Goal: Check status

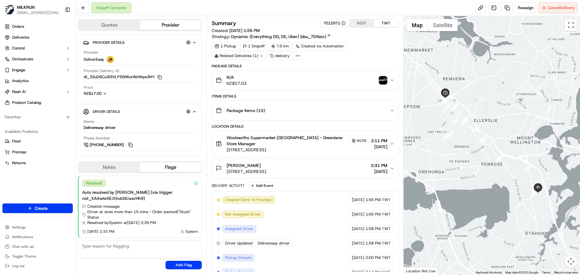
click at [332, 233] on div "Created (Sent To Provider) DeliverEasy [DATE] 1:56 PM TWT Not Assigned Driver D…" at bounding box center [305, 272] width 176 height 152
drag, startPoint x: 332, startPoint y: 233, endPoint x: 337, endPoint y: 189, distance: 44.6
click at [337, 191] on div "Created (Sent To Provider) DeliverEasy 19/09/2025 1:56 PM TWT Not Assigned Driv…" at bounding box center [305, 272] width 186 height 162
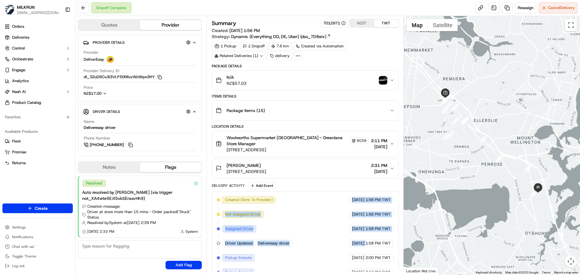
click at [349, 211] on div "19/09/2025 1:56 PM TWT" at bounding box center [371, 214] width 44 height 7
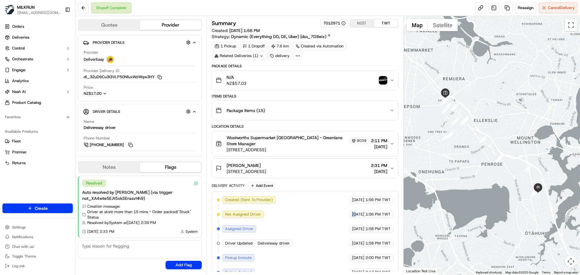
click at [349, 211] on div "19/09/2025 1:56 PM TWT" at bounding box center [371, 214] width 44 height 7
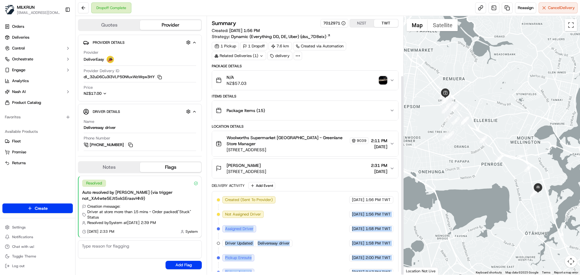
scroll to position [76, 0]
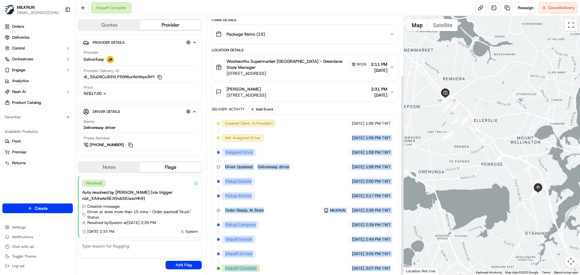
drag, startPoint x: 339, startPoint y: 210, endPoint x: 379, endPoint y: 274, distance: 75.1
click at [379, 274] on div "Summary 7012971 NZST TWT Created: 19/09/2025 1:56 PM Strategy: Dynamic (Everyth…" at bounding box center [305, 145] width 197 height 259
click at [380, 266] on span "3:07 PM TWT" at bounding box center [377, 268] width 25 height 5
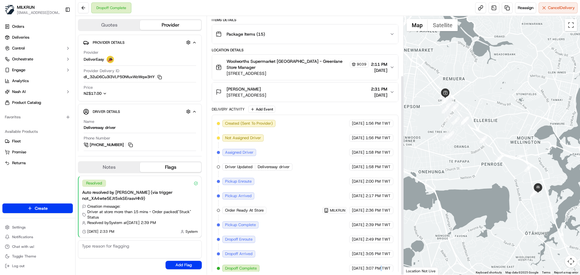
click at [380, 266] on span "3:07 PM TWT" at bounding box center [377, 268] width 25 height 5
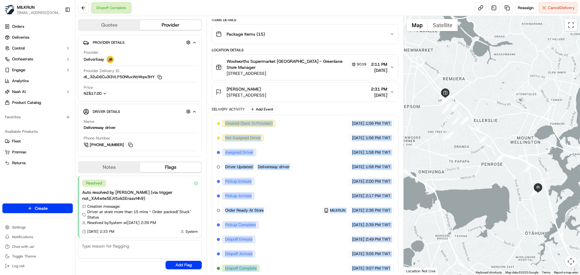
drag, startPoint x: 380, startPoint y: 261, endPoint x: 246, endPoint y: 123, distance: 192.2
click at [246, 123] on div "Created (Sent To Provider) DeliverEasy 19/09/2025 1:56 PM TWT Not Assigned Driv…" at bounding box center [305, 196] width 176 height 152
click at [364, 268] on div "Created (Sent To Provider) DeliverEasy 19/09/2025 1:56 PM TWT Not Assigned Driv…" at bounding box center [305, 196] width 186 height 162
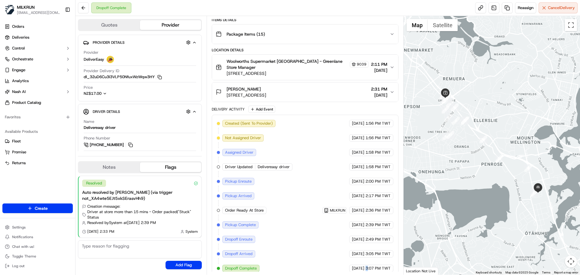
click at [364, 268] on div "Created (Sent To Provider) DeliverEasy 19/09/2025 1:56 PM TWT Not Assigned Driv…" at bounding box center [305, 196] width 186 height 162
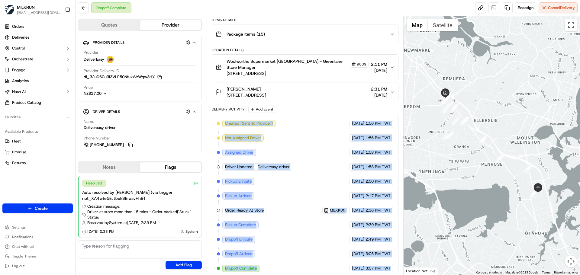
drag, startPoint x: 364, startPoint y: 268, endPoint x: 230, endPoint y: 116, distance: 203.2
click at [230, 116] on div "Created (Sent To Provider) DeliverEasy 19/09/2025 1:56 PM TWT Not Assigned Driv…" at bounding box center [305, 196] width 186 height 162
click at [377, 268] on div "Created (Sent To Provider) DeliverEasy 19/09/2025 1:56 PM TWT Not Assigned Driv…" at bounding box center [305, 196] width 186 height 162
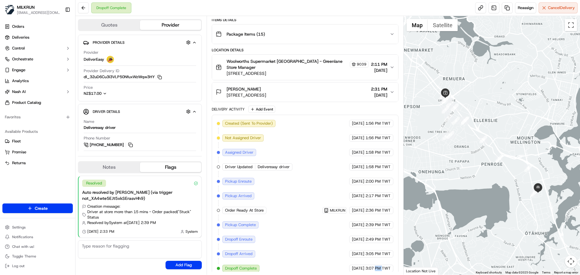
click at [377, 268] on div "Created (Sent To Provider) DeliverEasy 19/09/2025 1:56 PM TWT Not Assigned Driv…" at bounding box center [305, 196] width 186 height 162
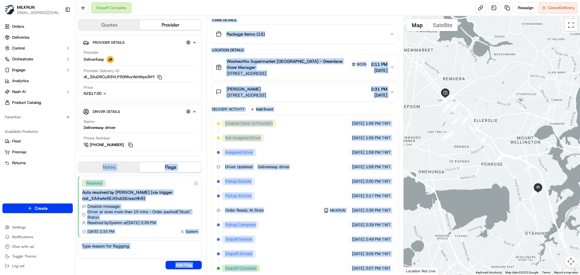
drag, startPoint x: 377, startPoint y: 268, endPoint x: 249, endPoint y: 187, distance: 152.0
click at [193, 134] on div "Quotes Provider Provider Details Hidden ( 4 ) Provider DeliverEasy Provider Del…" at bounding box center [239, 145] width 328 height 259
click at [369, 268] on div "Created (Sent To Provider) DeliverEasy 19/09/2025 1:56 PM TWT Not Assigned Driv…" at bounding box center [305, 196] width 186 height 162
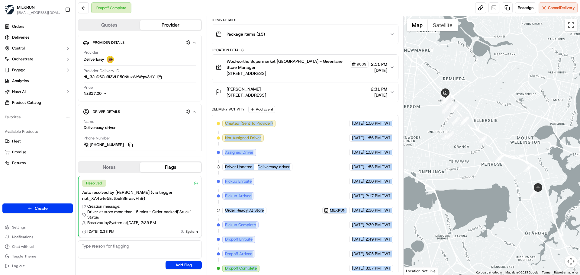
drag, startPoint x: 369, startPoint y: 268, endPoint x: 248, endPoint y: 106, distance: 201.7
click at [248, 106] on div "Delivery Activity Add Event Created (Sent To Provider) DeliverEasy 19/09/2025 1…" at bounding box center [305, 192] width 186 height 172
click at [292, 228] on div "Created (Sent To Provider) DeliverEasy 19/09/2025 1:56 PM TWT Not Assigned Driv…" at bounding box center [305, 196] width 176 height 152
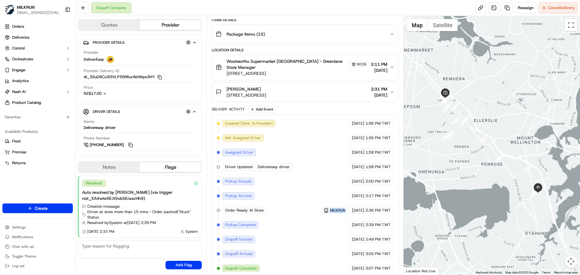
click at [292, 228] on div "Created (Sent To Provider) DeliverEasy 19/09/2025 1:56 PM TWT Not Assigned Driv…" at bounding box center [305, 196] width 176 height 152
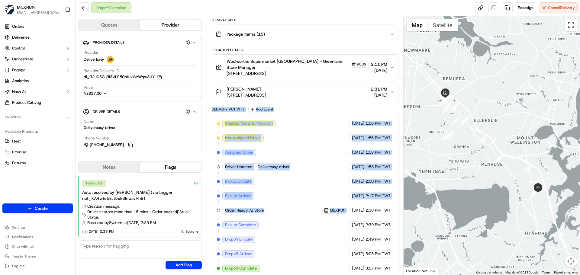
drag, startPoint x: 292, startPoint y: 228, endPoint x: 213, endPoint y: 102, distance: 148.8
click at [213, 106] on div "Delivery Activity Add Event Created (Sent To Provider) DeliverEasy 19/09/2025 1…" at bounding box center [305, 192] width 186 height 172
click at [213, 107] on div "Delivery Activity" at bounding box center [228, 109] width 33 height 5
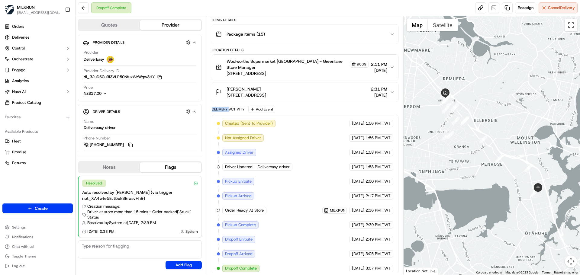
click at [213, 107] on div "Delivery Activity" at bounding box center [228, 109] width 33 height 5
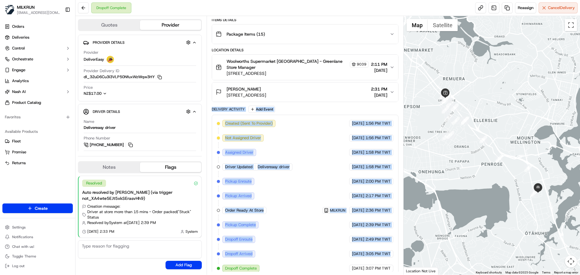
drag, startPoint x: 213, startPoint y: 102, endPoint x: 367, endPoint y: 256, distance: 217.8
click at [367, 256] on div "Delivery Activity Add Event Created (Sent To Provider) DeliverEasy 19/09/2025 1…" at bounding box center [305, 192] width 186 height 172
click at [367, 256] on div "Created (Sent To Provider) DeliverEasy 19/09/2025 1:56 PM TWT Not Assigned Driv…" at bounding box center [305, 196] width 176 height 152
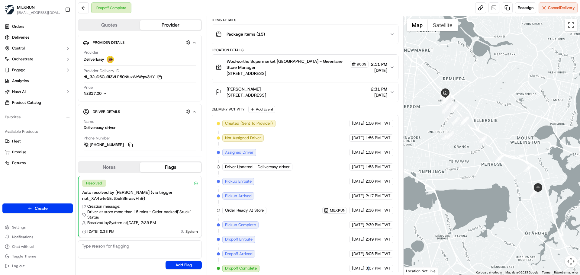
click at [367, 256] on div "Created (Sent To Provider) DeliverEasy 19/09/2025 1:56 PM TWT Not Assigned Driv…" at bounding box center [305, 196] width 176 height 152
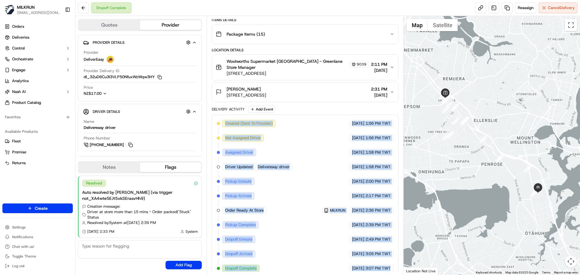
drag, startPoint x: 367, startPoint y: 256, endPoint x: 225, endPoint y: 116, distance: 199.0
click at [225, 120] on div "Created (Sent To Provider) DeliverEasy 19/09/2025 1:56 PM TWT Not Assigned Driv…" at bounding box center [305, 196] width 176 height 152
click at [225, 115] on div "Created (Sent To Provider) DeliverEasy 19/09/2025 1:56 PM TWT Not Assigned Driv…" at bounding box center [305, 196] width 186 height 162
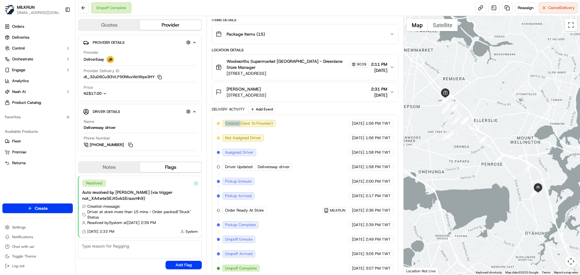
click at [225, 115] on div "Created (Sent To Provider) DeliverEasy 19/09/2025 1:56 PM TWT Not Assigned Driv…" at bounding box center [305, 196] width 186 height 162
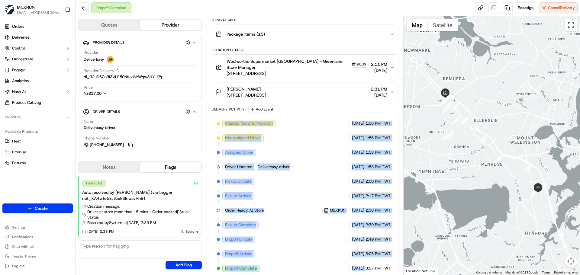
drag, startPoint x: 225, startPoint y: 110, endPoint x: 351, endPoint y: 262, distance: 198.2
click at [351, 262] on div "Created (Sent To Provider) DeliverEasy 19/09/2025 1:56 PM TWT Not Assigned Driv…" at bounding box center [305, 196] width 186 height 162
click at [358, 251] on span "19/09/2025" at bounding box center [358, 253] width 12 height 5
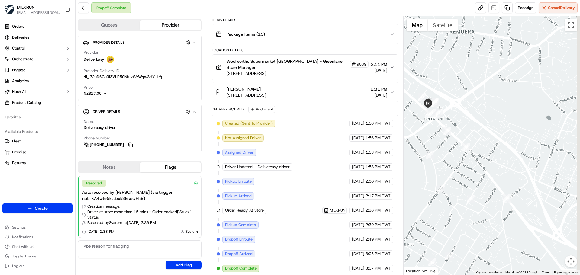
drag, startPoint x: 543, startPoint y: 165, endPoint x: 468, endPoint y: 91, distance: 105.7
click at [452, 37] on div at bounding box center [491, 145] width 177 height 259
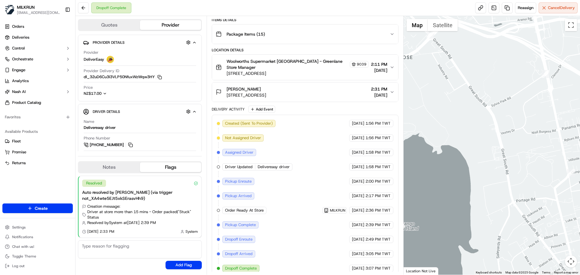
drag, startPoint x: 482, startPoint y: 123, endPoint x: 511, endPoint y: 160, distance: 46.9
click at [511, 160] on div at bounding box center [491, 145] width 177 height 259
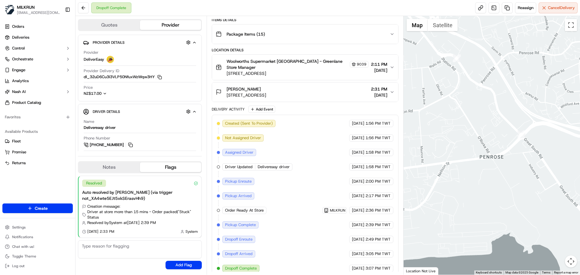
drag, startPoint x: 490, startPoint y: 128, endPoint x: 495, endPoint y: 141, distance: 14.1
click at [504, 149] on div at bounding box center [491, 145] width 177 height 259
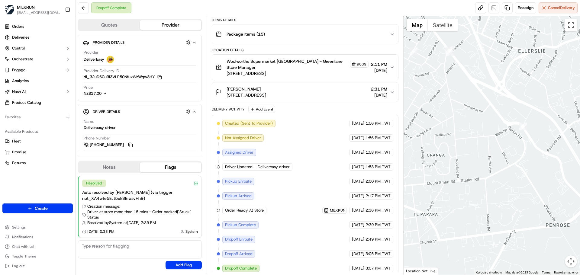
drag, startPoint x: 467, startPoint y: 118, endPoint x: 512, endPoint y: 154, distance: 57.2
click at [515, 156] on div at bounding box center [491, 145] width 177 height 259
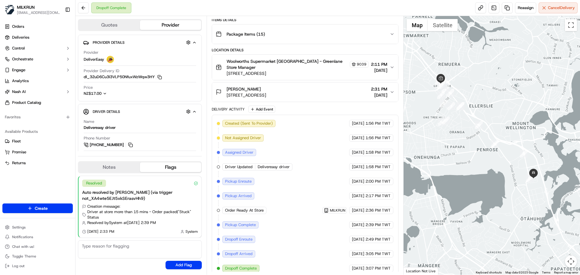
drag, startPoint x: 490, startPoint y: 148, endPoint x: 493, endPoint y: 157, distance: 10.3
click at [477, 141] on div at bounding box center [491, 145] width 177 height 259
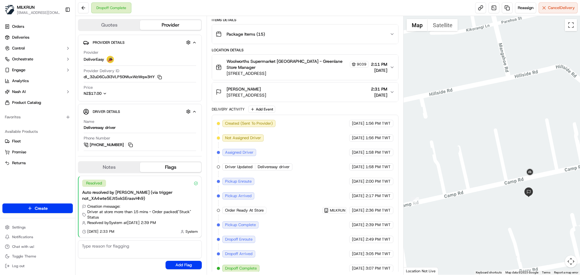
drag, startPoint x: 521, startPoint y: 181, endPoint x: 450, endPoint y: 81, distance: 123.1
click at [450, 81] on div at bounding box center [491, 145] width 177 height 259
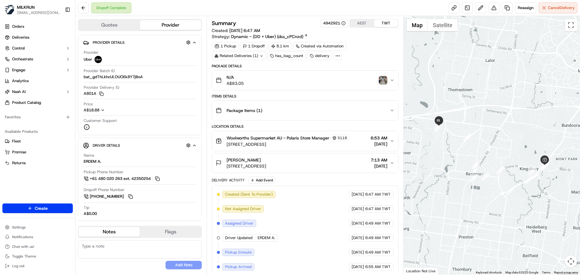
click at [380, 79] on img "button" at bounding box center [383, 80] width 8 height 8
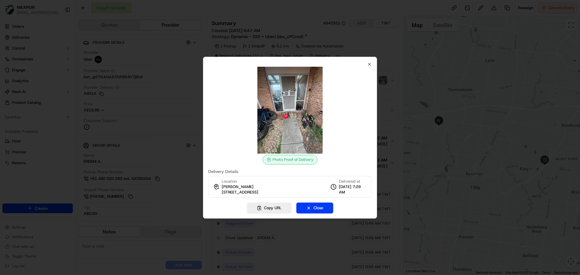
click at [397, 130] on div at bounding box center [290, 137] width 580 height 275
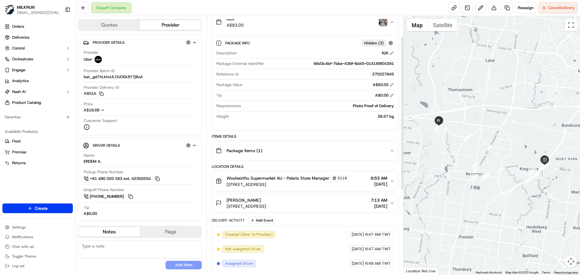
scroll to position [60, 0]
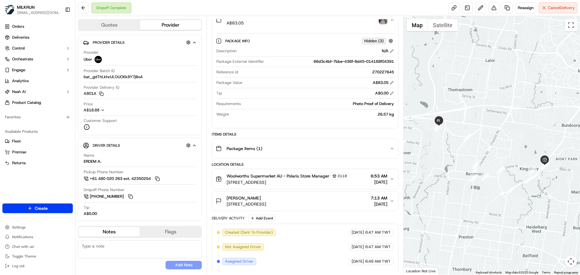
drag, startPoint x: 299, startPoint y: 246, endPoint x: 297, endPoint y: 215, distance: 31.8
drag, startPoint x: 83, startPoint y: 95, endPoint x: 91, endPoint y: 96, distance: 8.5
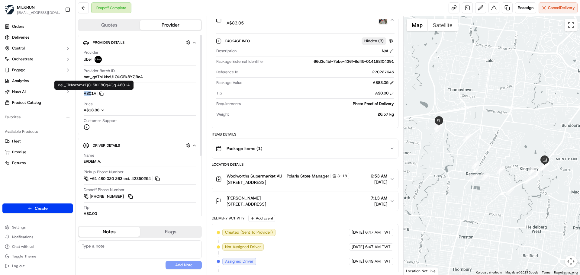
click at [91, 96] on div "Provider Uber Provider Batch ID bat_gdThLkhcULOUOEk8Y7jBoA Provider Delivery ID…" at bounding box center [140, 89] width 114 height 85
